Goal: Transaction & Acquisition: Download file/media

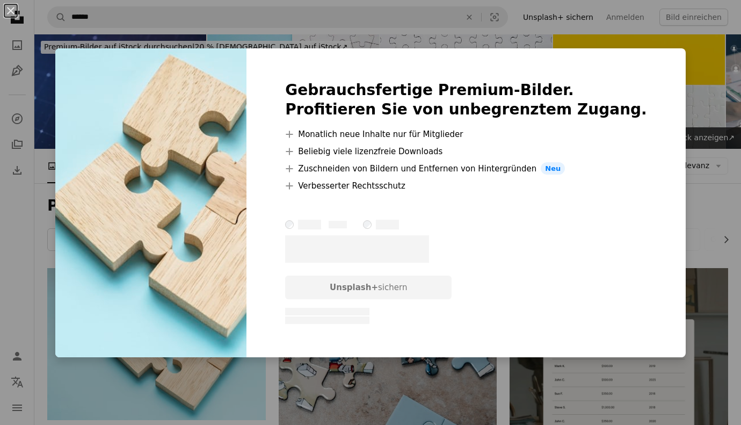
scroll to position [221, 0]
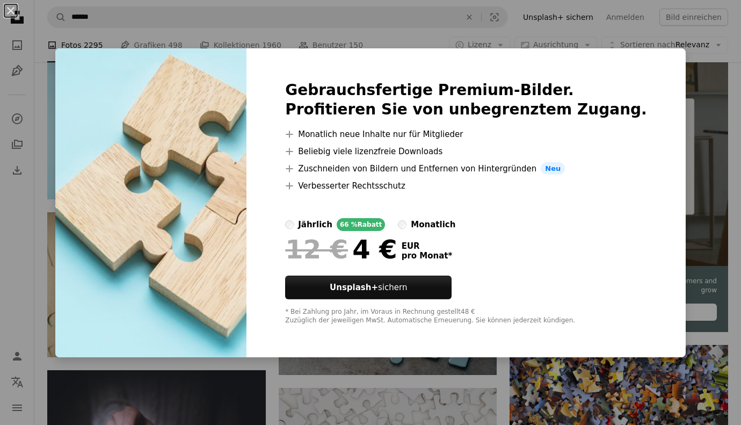
click at [655, 66] on div "An X shape Gebrauchsfertige Premium-Bilder. Profitieren Sie von unbegrenztem Zu…" at bounding box center [370, 212] width 741 height 425
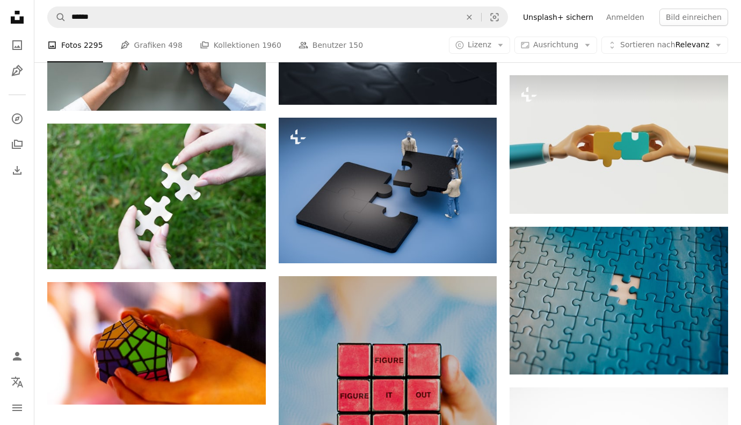
scroll to position [1012, 0]
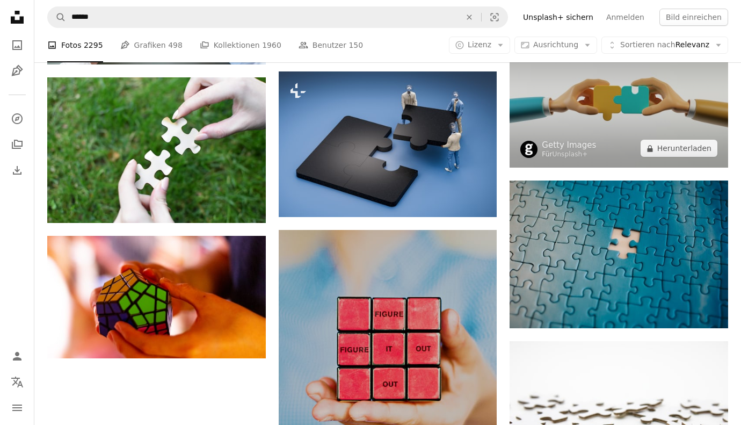
click at [642, 107] on img at bounding box center [619, 98] width 219 height 139
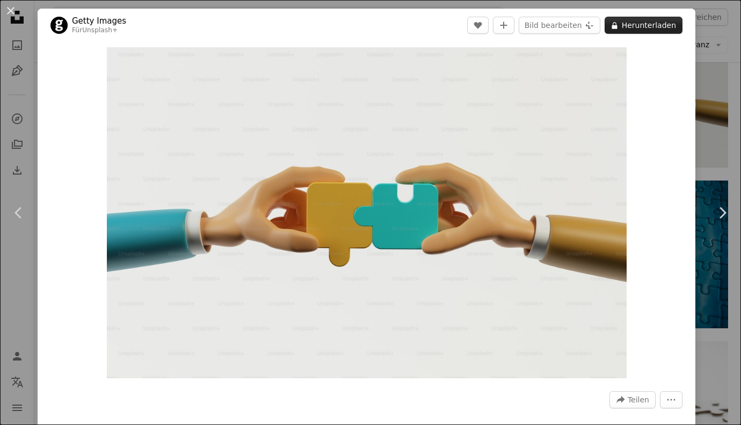
click at [649, 25] on button "A lock Herunterladen" at bounding box center [644, 25] width 78 height 17
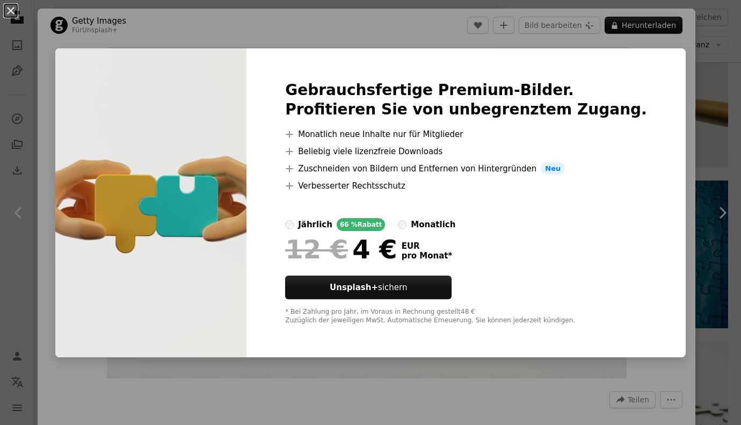
click at [486, 32] on div "An X shape Gebrauchsfertige Premium-Bilder. Profitieren Sie von unbegrenztem Zu…" at bounding box center [370, 212] width 741 height 425
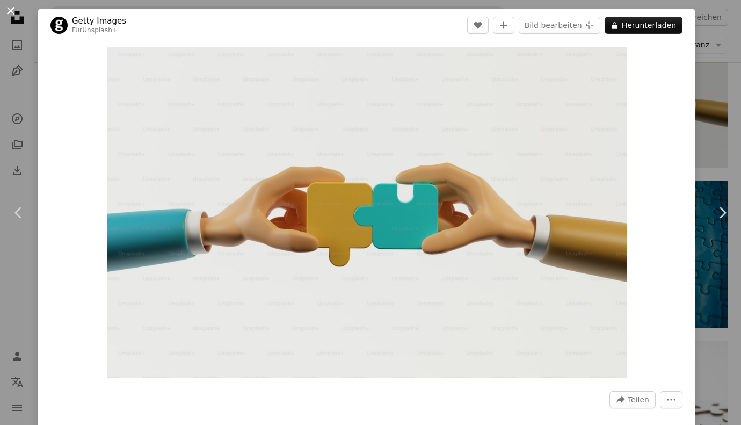
click at [17, 10] on button "An X shape" at bounding box center [10, 10] width 13 height 13
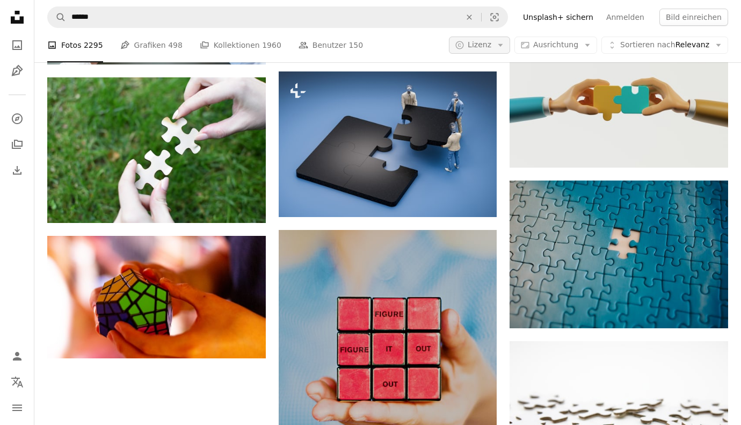
click at [461, 44] on icon "A copyright icon ©" at bounding box center [460, 45] width 10 height 10
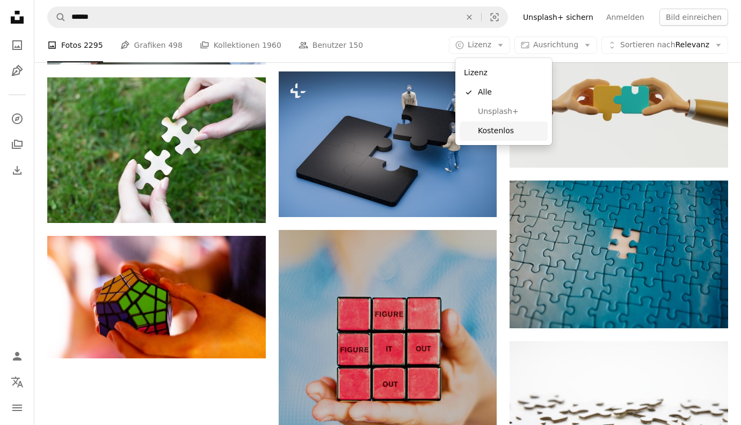
click at [485, 130] on span "Kostenlos" at bounding box center [511, 131] width 66 height 11
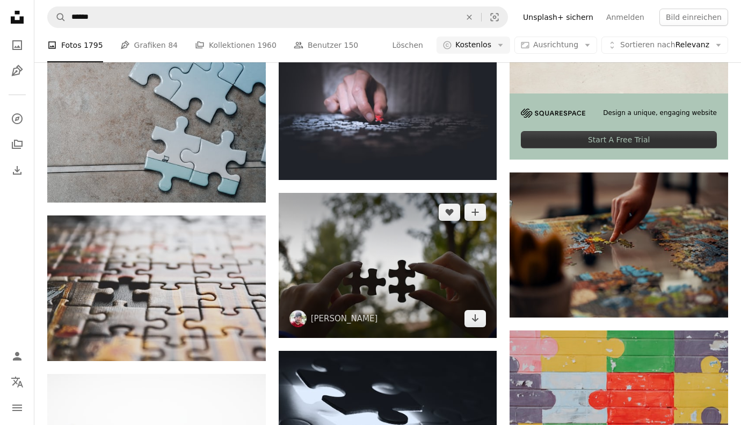
scroll to position [415, 0]
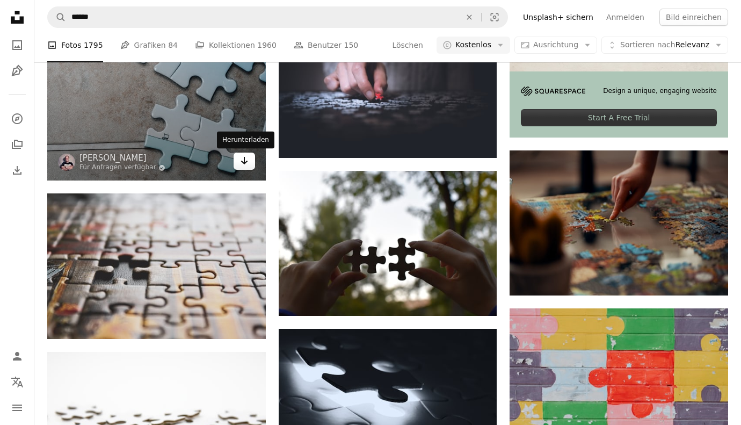
click at [245, 170] on link "Arrow pointing down" at bounding box center [244, 161] width 21 height 17
